Goal: Find specific page/section: Find specific page/section

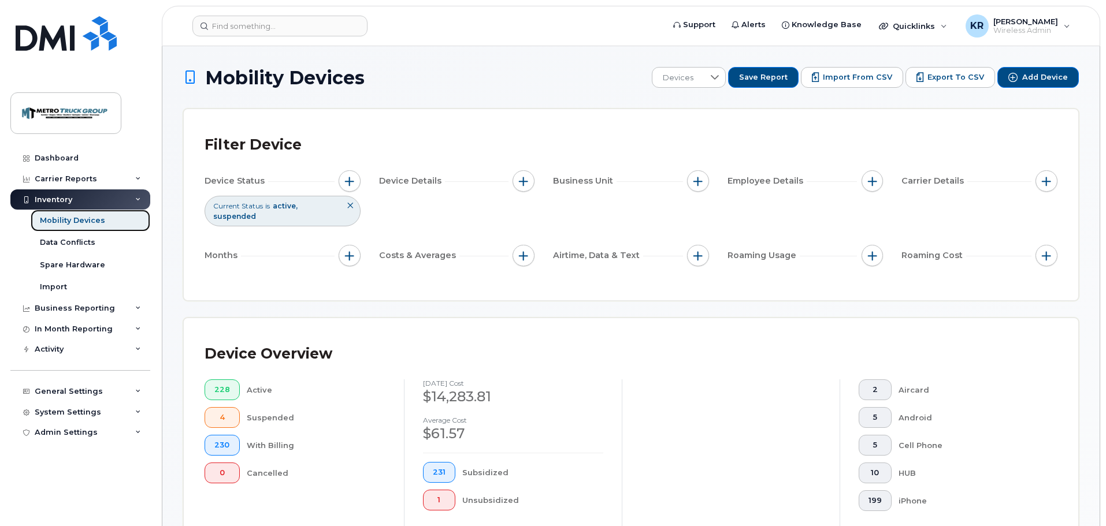
click at [68, 218] on div "Mobility Devices" at bounding box center [72, 221] width 65 height 10
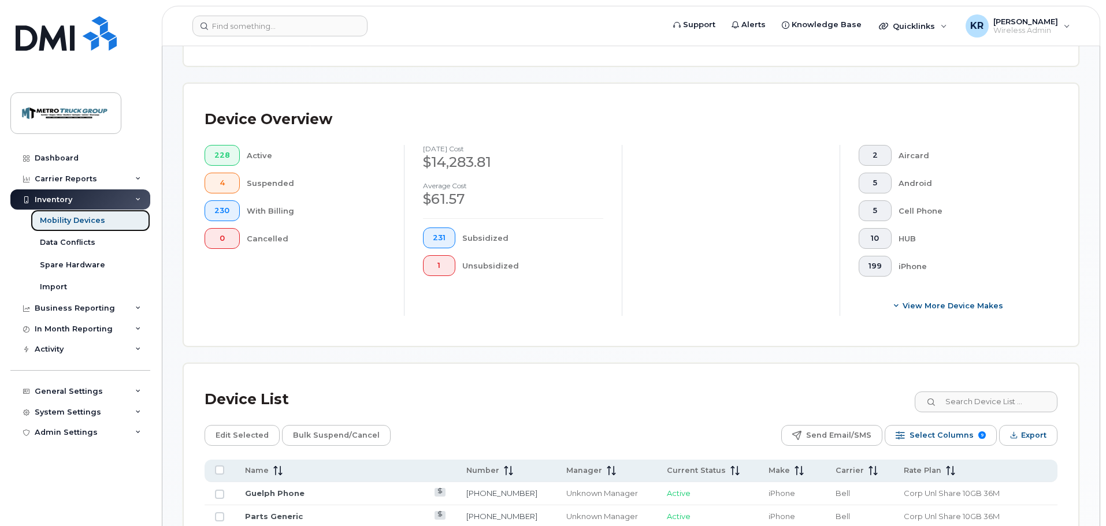
scroll to position [289, 0]
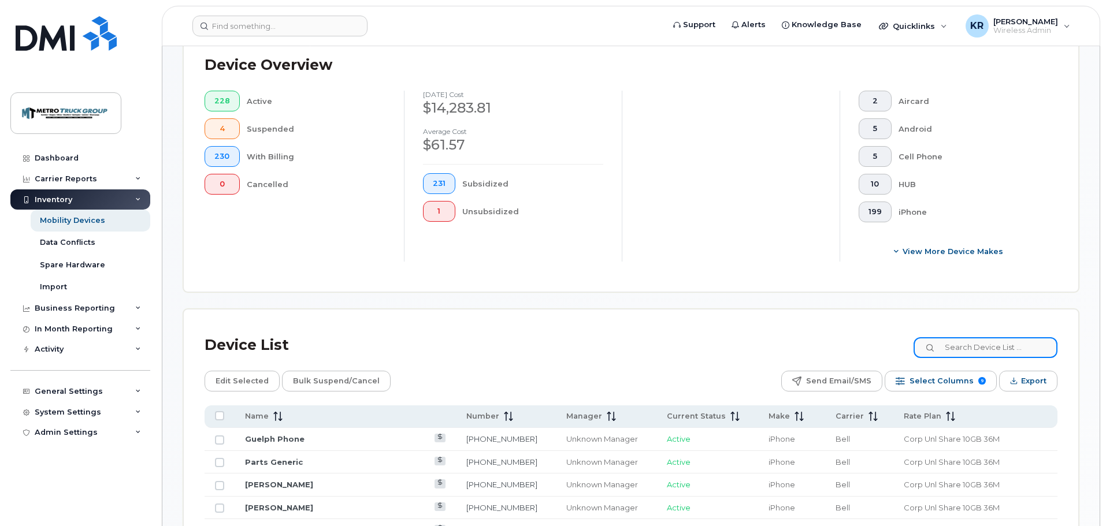
click at [981, 339] on input at bounding box center [986, 347] width 144 height 21
type input "[PERSON_NAME]"
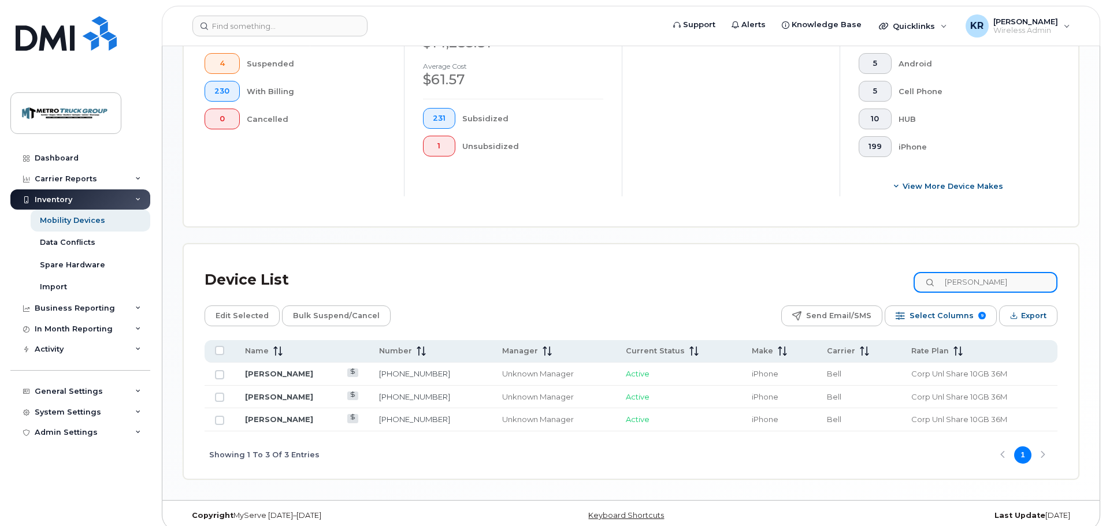
scroll to position [355, 0]
drag, startPoint x: 982, startPoint y: 274, endPoint x: 934, endPoint y: 266, distance: 48.0
click at [934, 271] on input "[PERSON_NAME]" at bounding box center [986, 281] width 144 height 21
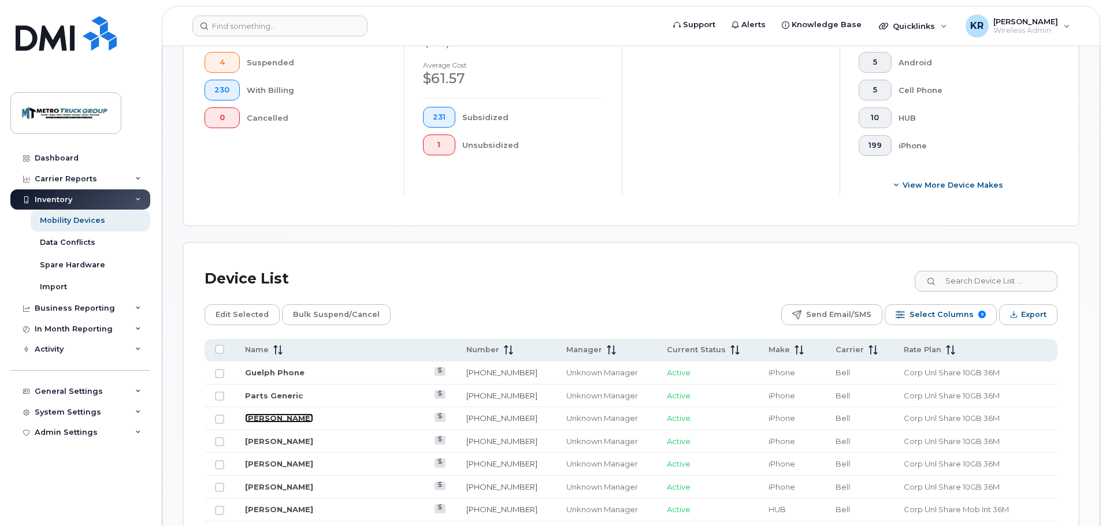
click at [266, 414] on link "[PERSON_NAME]" at bounding box center [279, 418] width 68 height 9
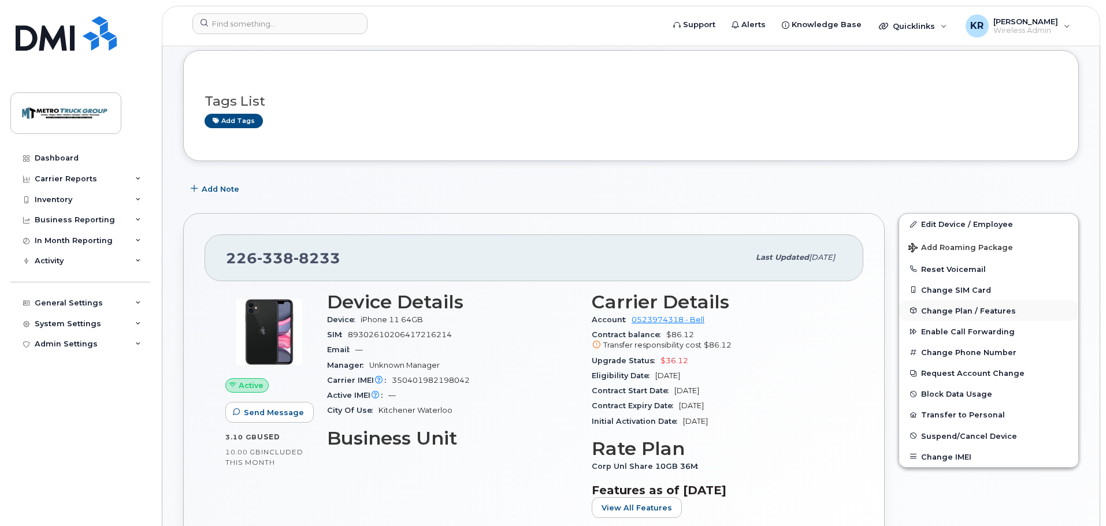
scroll to position [116, 0]
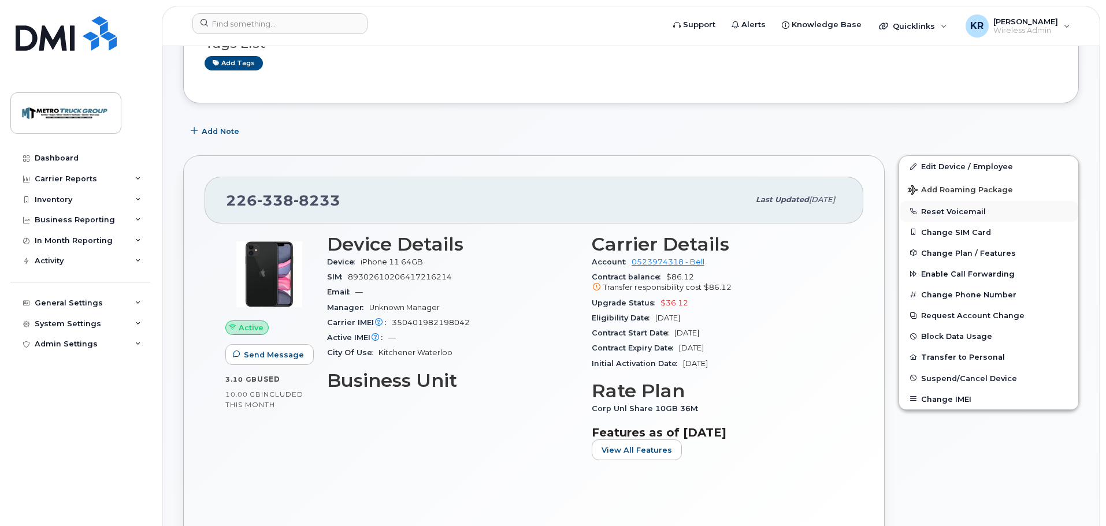
click at [958, 211] on button "Reset Voicemail" at bounding box center [988, 211] width 179 height 21
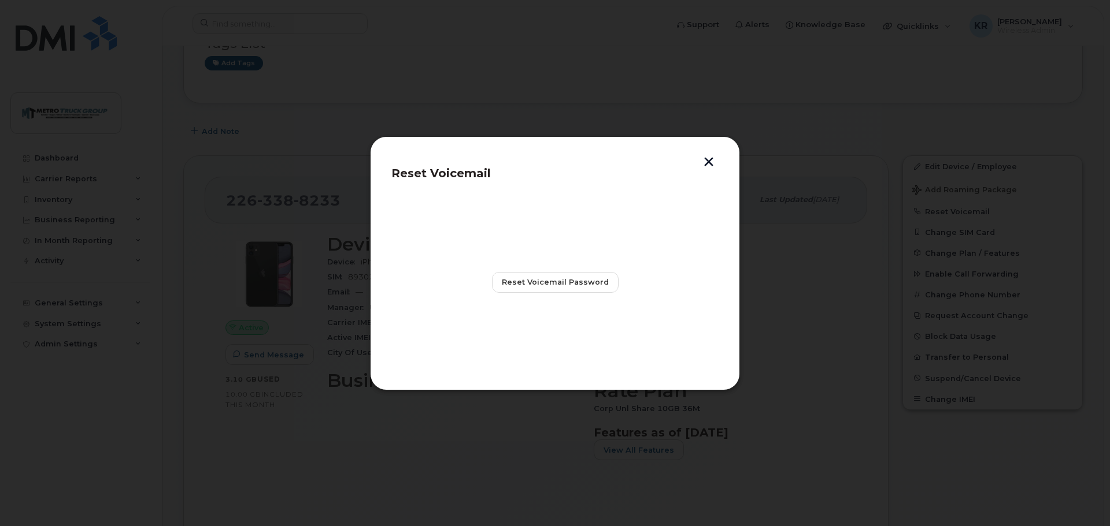
click at [708, 158] on button "button" at bounding box center [708, 163] width 17 height 12
